Goal: Information Seeking & Learning: Learn about a topic

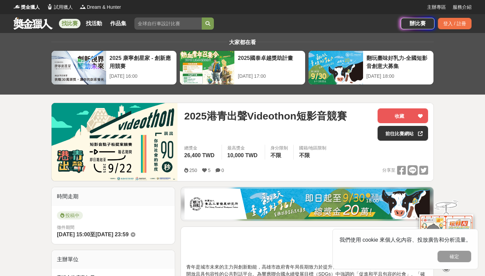
click at [41, 24] on link at bounding box center [33, 23] width 41 height 13
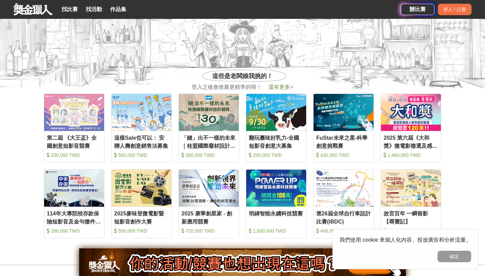
scroll to position [260, 0]
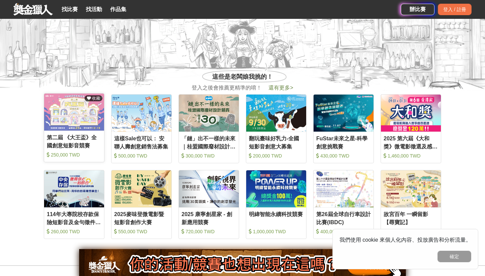
click at [80, 131] on link "收藏 第二屆 《大王盃》全國創意短影音競賽 250,000 TWD" at bounding box center [74, 127] width 61 height 69
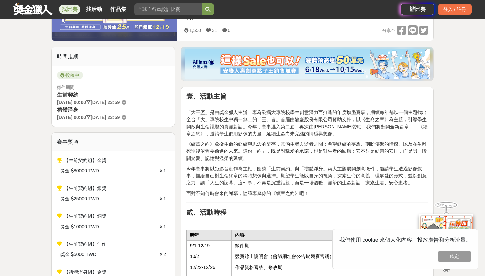
scroll to position [162, 0]
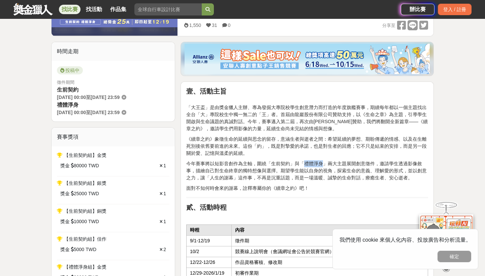
drag, startPoint x: 306, startPoint y: 164, endPoint x: 323, endPoint y: 164, distance: 16.5
click at [323, 164] on p "今年賽事將以短影音創作為主軸，圍繞「生前契約」與「禮體淨身」兩大主題展開創意徵件，邀請學生透過影像敘事，描繪自己對生命終章的獨特想像與選擇。期望學生能以自身的…" at bounding box center [307, 170] width 242 height 21
click at [322, 164] on p "今年賽事將以短影音創作為主軸，圍繞「生前契約」與「禮體淨身」兩大主題展開創意徵件，邀請學生透過影像敘事，描繪自己對生命終章的獨特想像與選擇。期望學生能以自身的…" at bounding box center [307, 170] width 242 height 21
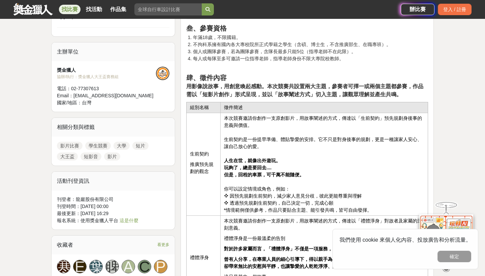
scroll to position [527, 0]
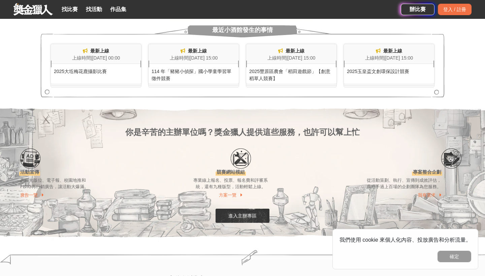
scroll to position [260, 0]
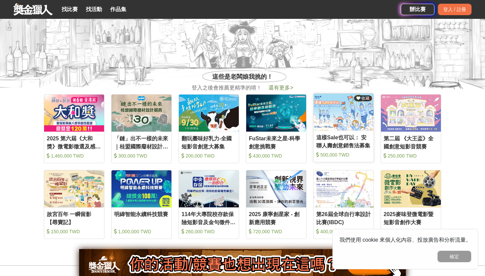
click at [339, 149] on div "這樣Sale也可以： 安聯人壽創意銷售法募集 500,000 TWD" at bounding box center [344, 147] width 60 height 27
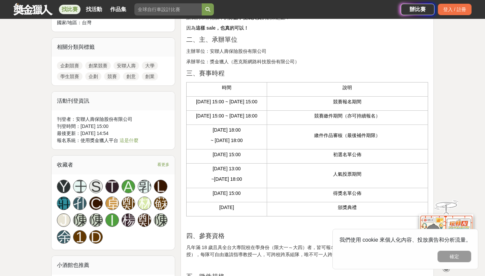
scroll to position [312, 0]
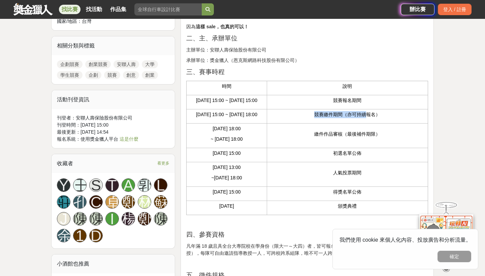
drag, startPoint x: 317, startPoint y: 122, endPoint x: 368, endPoint y: 123, distance: 50.9
click at [368, 118] on p "競賽繳件期間（亦可持續報名）" at bounding box center [348, 114] width 154 height 7
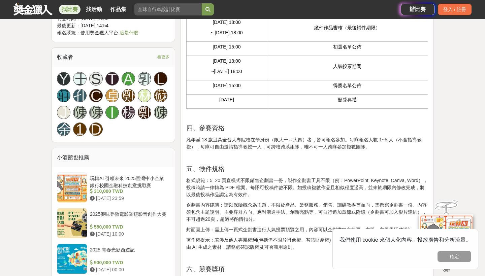
scroll to position [423, 0]
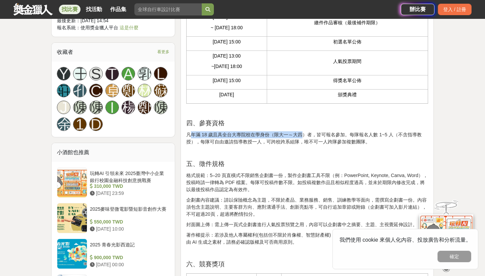
drag, startPoint x: 191, startPoint y: 148, endPoint x: 301, endPoint y: 150, distance: 109.6
click at [301, 146] on p "凡年滿 18 歲且具全台大專院校在學身份（限大一～大四）者，皆可報名參加。每隊報名人數 1~5 人（不含指導教授），每隊可自由邀請指導教授一人，可跨校跨系組隊…" at bounding box center [307, 138] width 242 height 14
drag, startPoint x: 205, startPoint y: 153, endPoint x: 375, endPoint y: 147, distance: 169.7
click at [375, 146] on p "凡年滿 18 歲且具全台大專院校在學身份（限大一～大四）者，皆可報名參加。每隊報名人數 1~5 人（不含指導教授），每隊可自由邀請指導教授一人，可跨校跨系組隊…" at bounding box center [307, 138] width 242 height 14
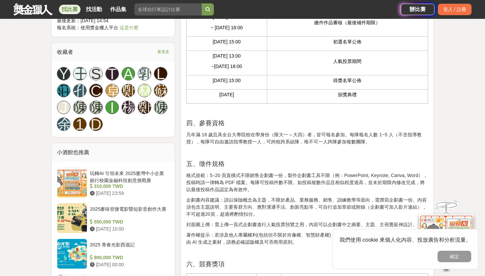
click at [357, 156] on p at bounding box center [307, 152] width 242 height 7
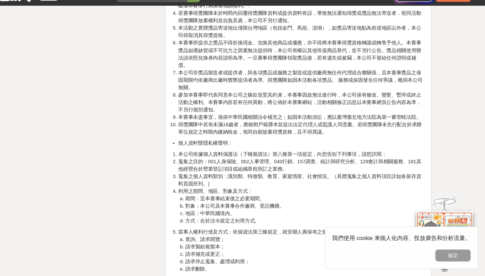
scroll to position [1515, 0]
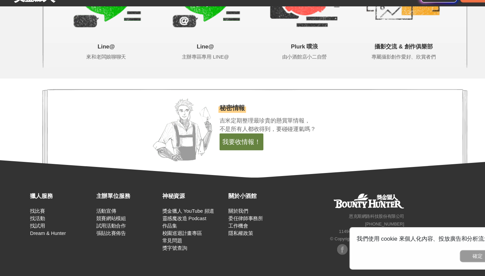
scroll to position [260, 0]
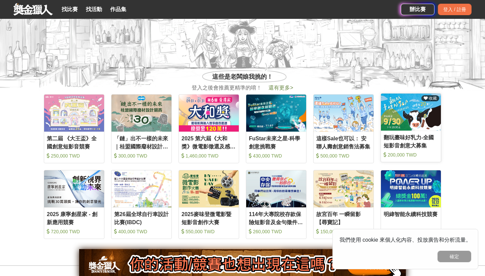
click at [410, 146] on div "翻玩臺味好乳力-全國短影音創意大募集" at bounding box center [411, 141] width 55 height 15
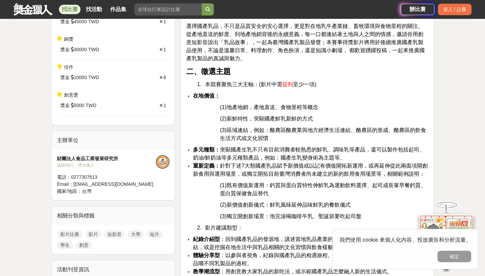
scroll to position [296, 0]
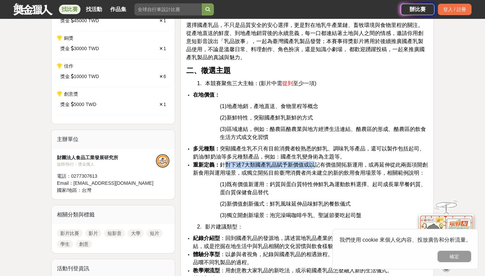
drag, startPoint x: 228, startPoint y: 166, endPoint x: 315, endPoint y: 165, distance: 87.3
click at [315, 165] on span "重新定義： 針對下述7大類國產乳品賦予新價值或以記有價值開拓新運用，或再延伸從此兩面項開創新食用與運用場景，或獨立開拓目前臺灣消費者尚未建立的新的飲用食用場景…" at bounding box center [310, 169] width 235 height 14
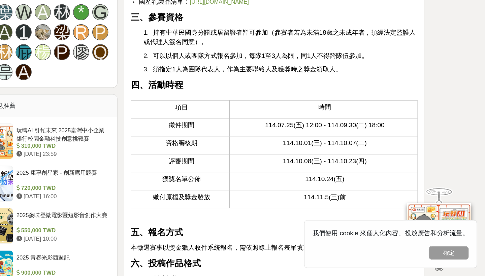
scroll to position [597, 0]
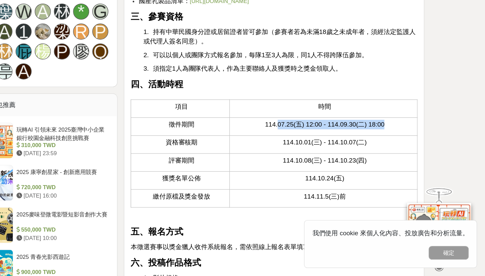
drag, startPoint x: 234, startPoint y: 105, endPoint x: 322, endPoint y: 105, distance: 88.0
click at [323, 146] on span "114.07.25(五) 12:00 - 114.09.30(二) 18:00" at bounding box center [350, 149] width 101 height 6
click at [322, 146] on span "114.07.25(五) 12:00 - 114.09.30(二) 18:00" at bounding box center [350, 149] width 101 height 6
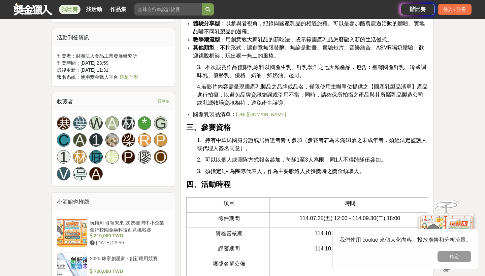
scroll to position [527, 0]
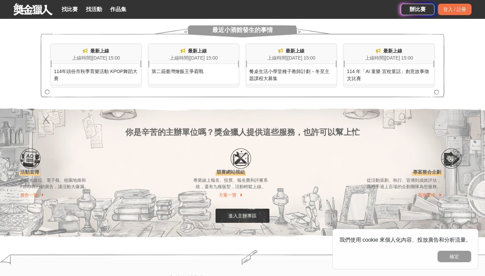
scroll to position [260, 0]
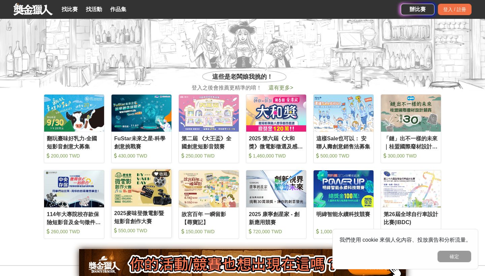
click at [153, 202] on img at bounding box center [142, 188] width 60 height 37
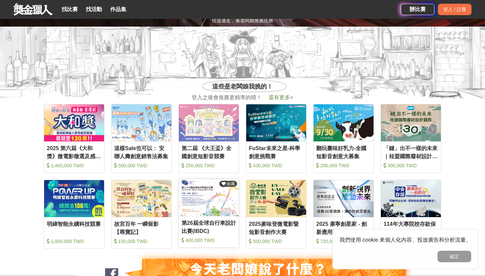
scroll to position [256, 0]
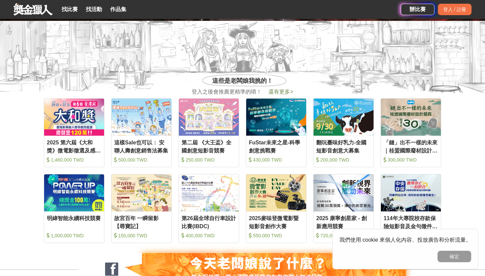
click at [283, 93] on span "還有更多 >" at bounding box center [281, 92] width 25 height 6
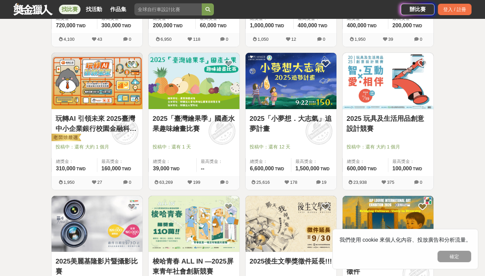
scroll to position [525, 0]
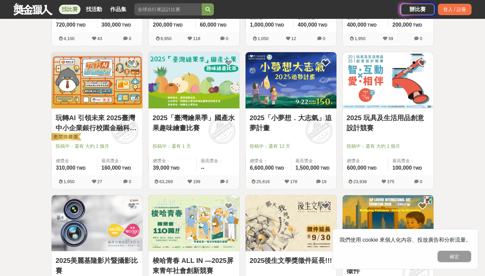
click at [285, 123] on link "2025「小夢想．大志氣」追夢計畫" at bounding box center [291, 123] width 83 height 20
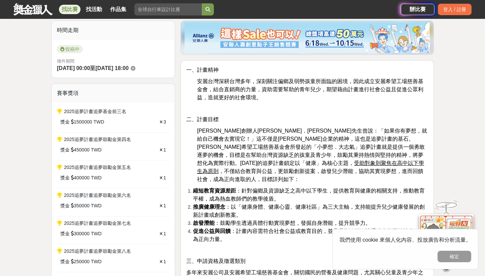
scroll to position [167, 0]
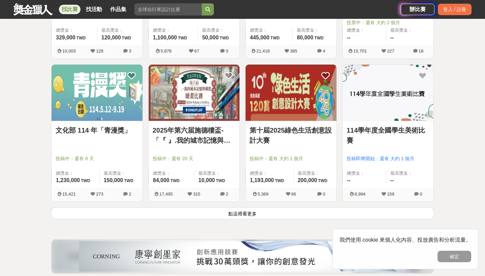
scroll to position [801, 0]
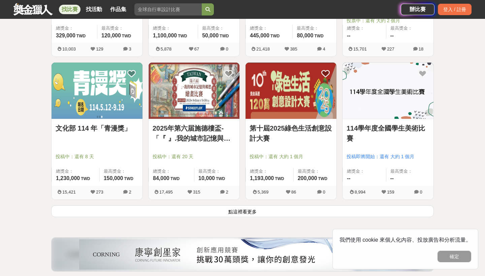
click at [248, 213] on button "點這裡看更多" at bounding box center [242, 212] width 383 height 12
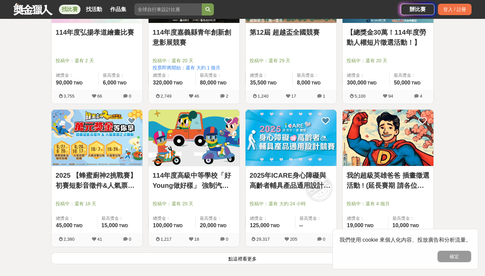
scroll to position [1614, 0]
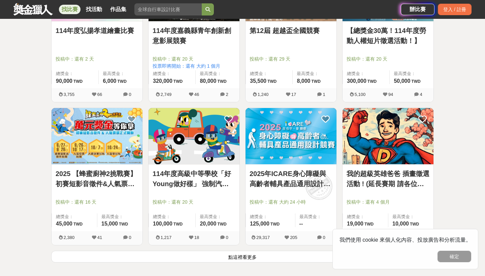
click at [260, 255] on button "點這裡看更多" at bounding box center [242, 257] width 383 height 12
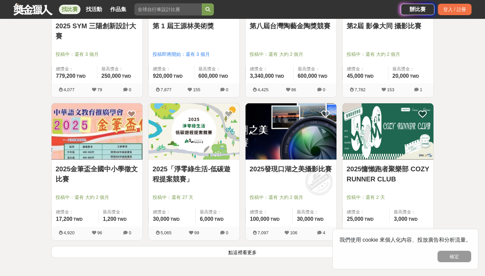
scroll to position [2478, 0]
click at [141, 253] on button "點這裡看更多" at bounding box center [242, 252] width 383 height 12
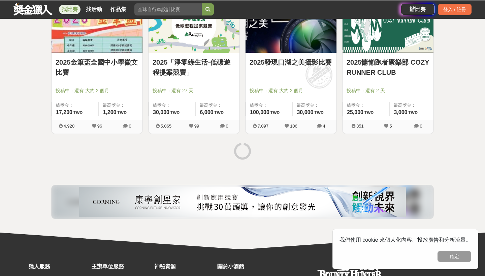
scroll to position [2585, 0]
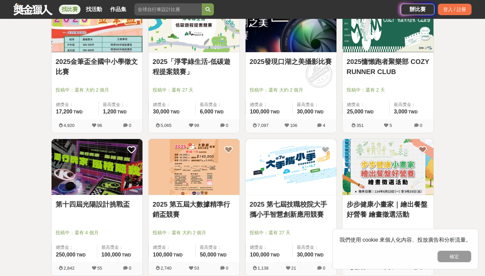
click at [178, 214] on link "2025 第五屆大數據精準行銷盃競賽" at bounding box center [194, 210] width 83 height 20
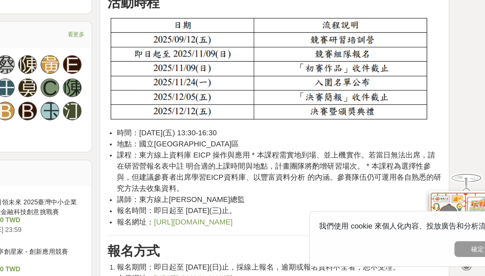
scroll to position [401, 0]
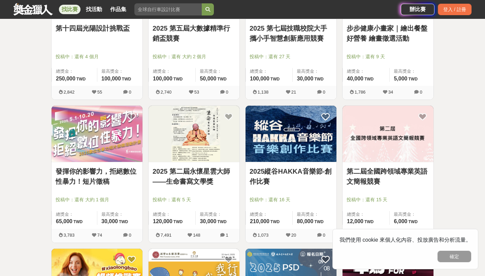
scroll to position [2163, 0]
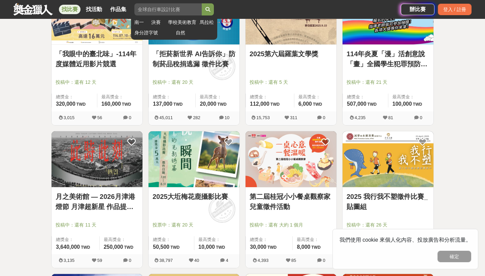
click at [156, 7] on input "search" at bounding box center [168, 9] width 67 height 12
type input "行銷企劃"
click at [208, 9] on button "submit" at bounding box center [208, 9] width 12 height 12
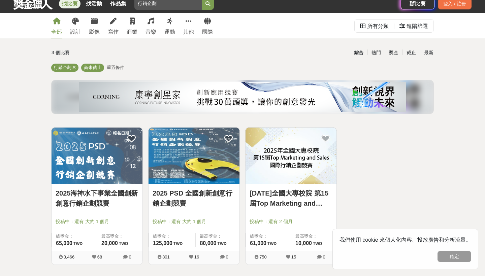
scroll to position [39, 0]
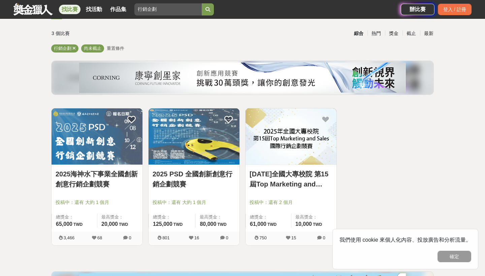
click at [128, 177] on link "2025海神水下事業全國創新創意行銷企劃競賽" at bounding box center [97, 179] width 83 height 20
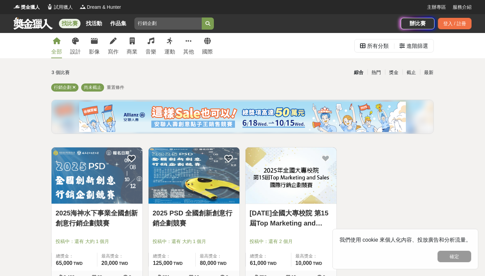
scroll to position [39, 0]
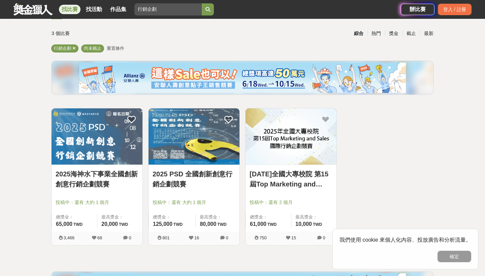
click at [210, 180] on link "2025 PSD 全國創新創意行銷企劃競賽" at bounding box center [194, 179] width 83 height 20
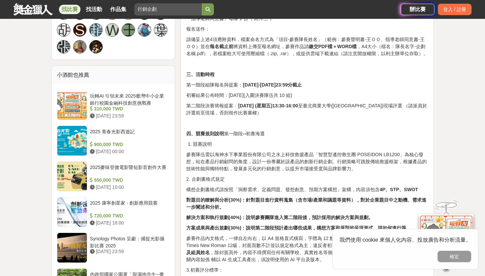
scroll to position [478, 0]
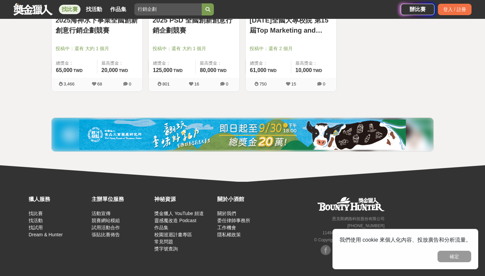
scroll to position [39, 0]
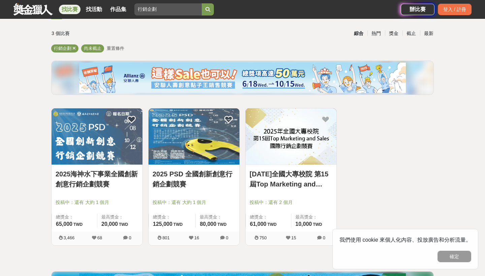
click at [294, 182] on link "[DATE]全國大專校院 第15屆Top Marketing and Sales國際行銷企劃競賽" at bounding box center [291, 179] width 83 height 20
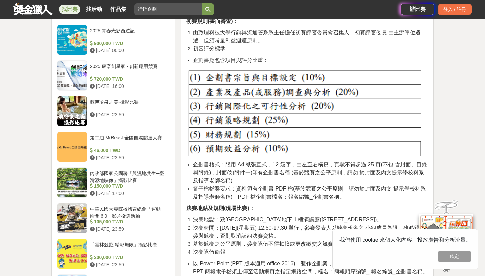
scroll to position [641, 0]
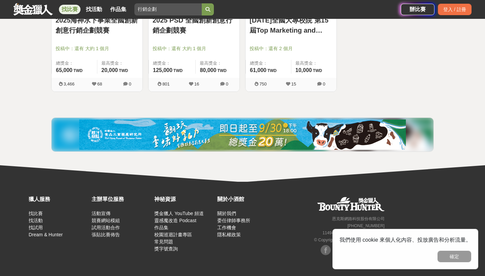
scroll to position [39, 0]
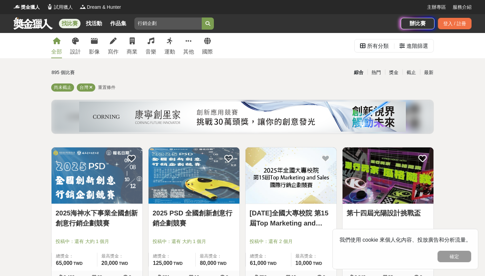
click at [31, 18] on link at bounding box center [33, 23] width 41 height 13
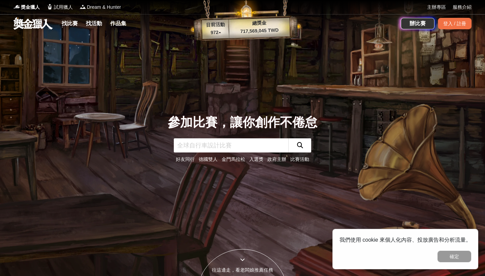
click at [34, 20] on link at bounding box center [33, 23] width 41 height 13
